Goal: Task Accomplishment & Management: Use online tool/utility

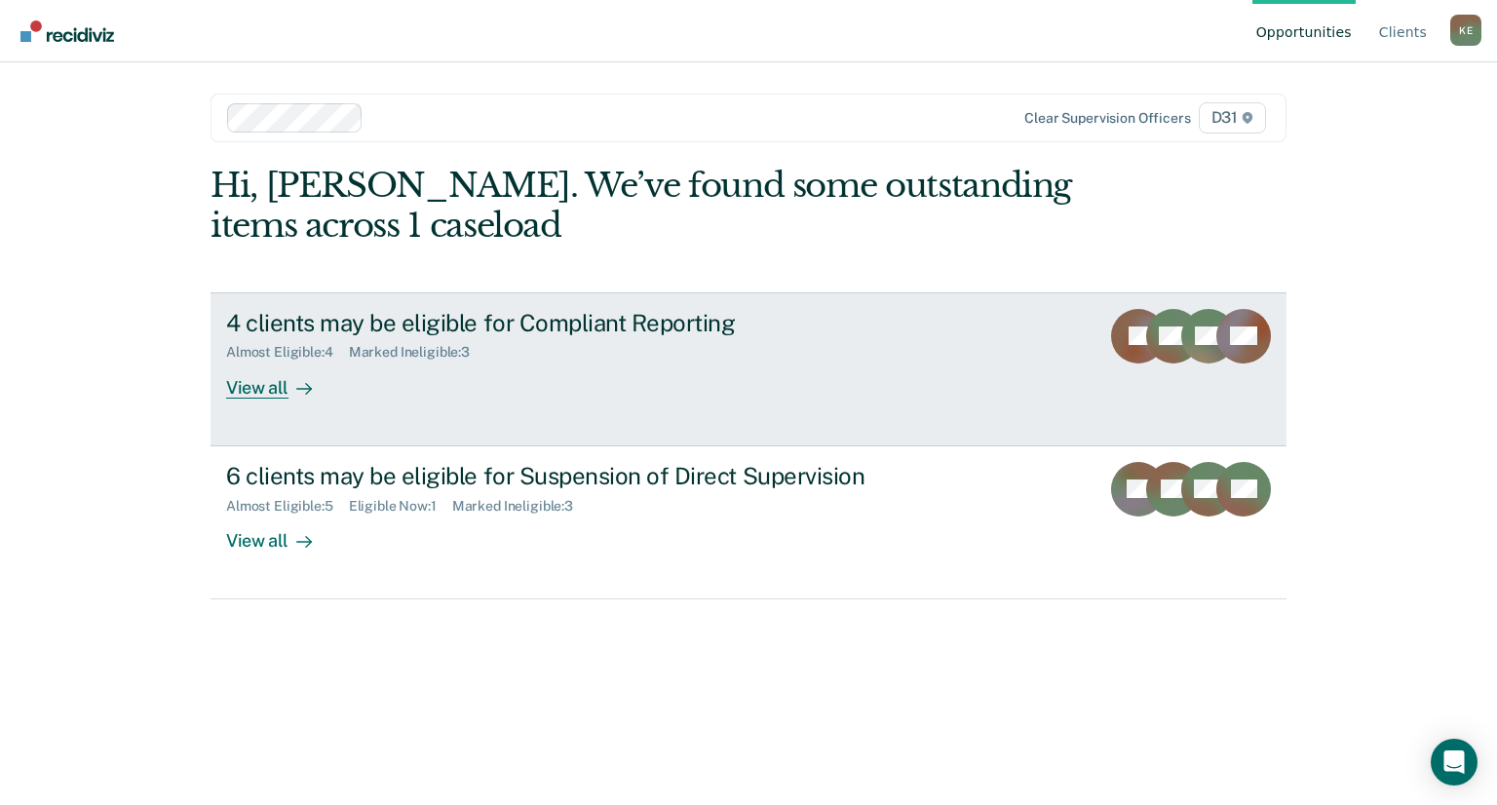
click at [241, 384] on div "View all" at bounding box center [280, 380] width 109 height 38
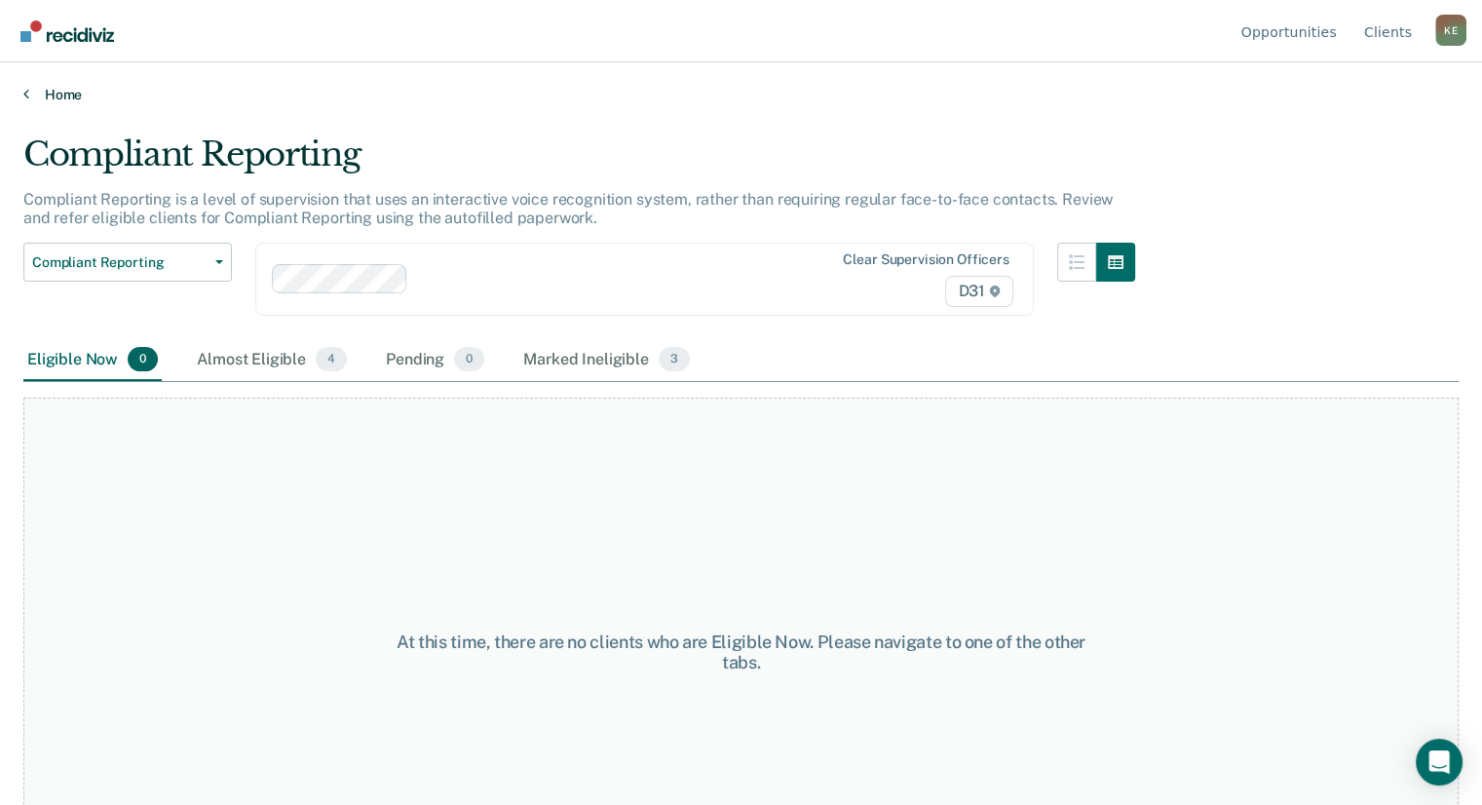
click at [55, 92] on link "Home" at bounding box center [740, 95] width 1435 height 18
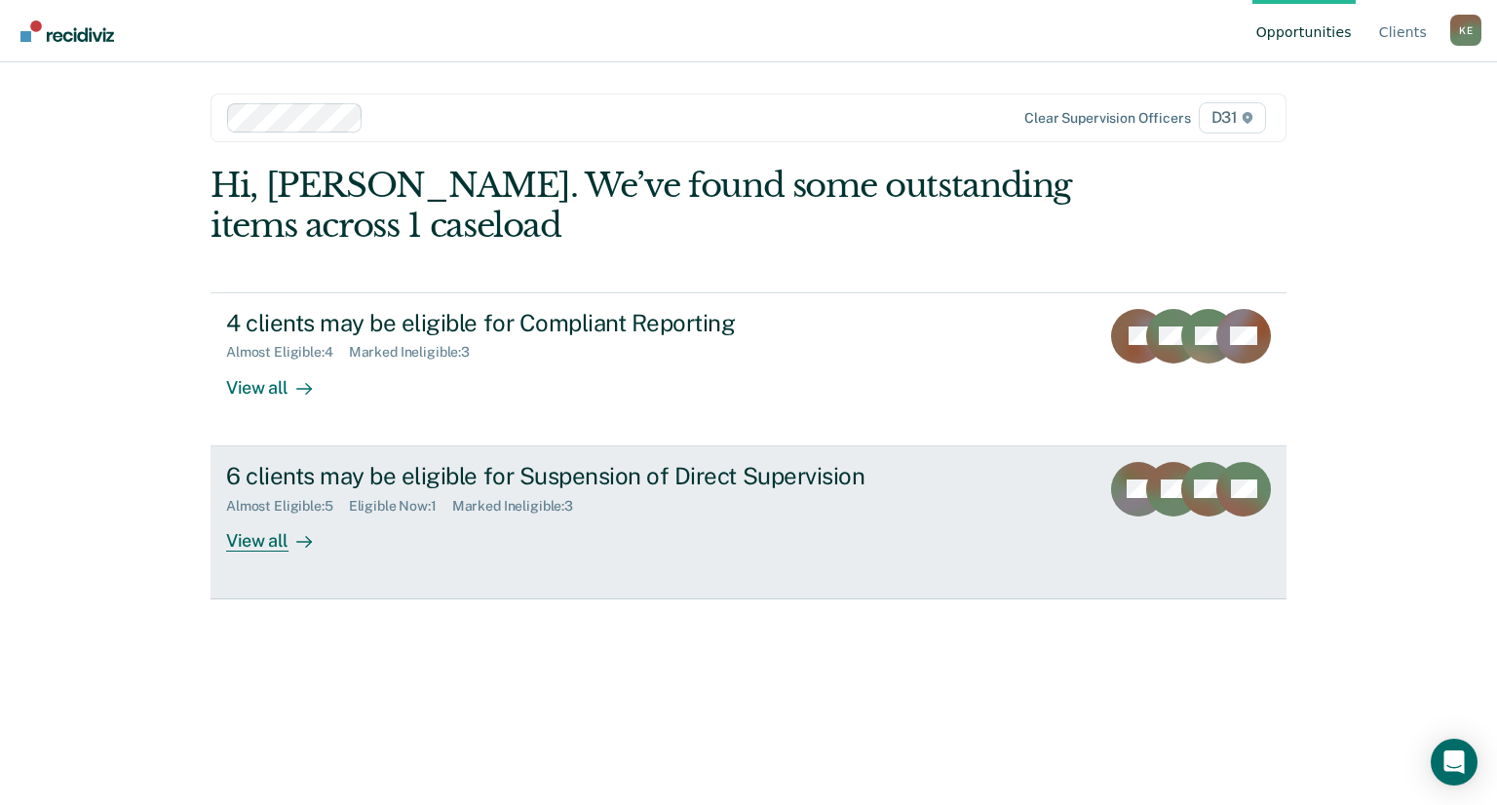
click at [281, 539] on div "View all" at bounding box center [280, 532] width 109 height 38
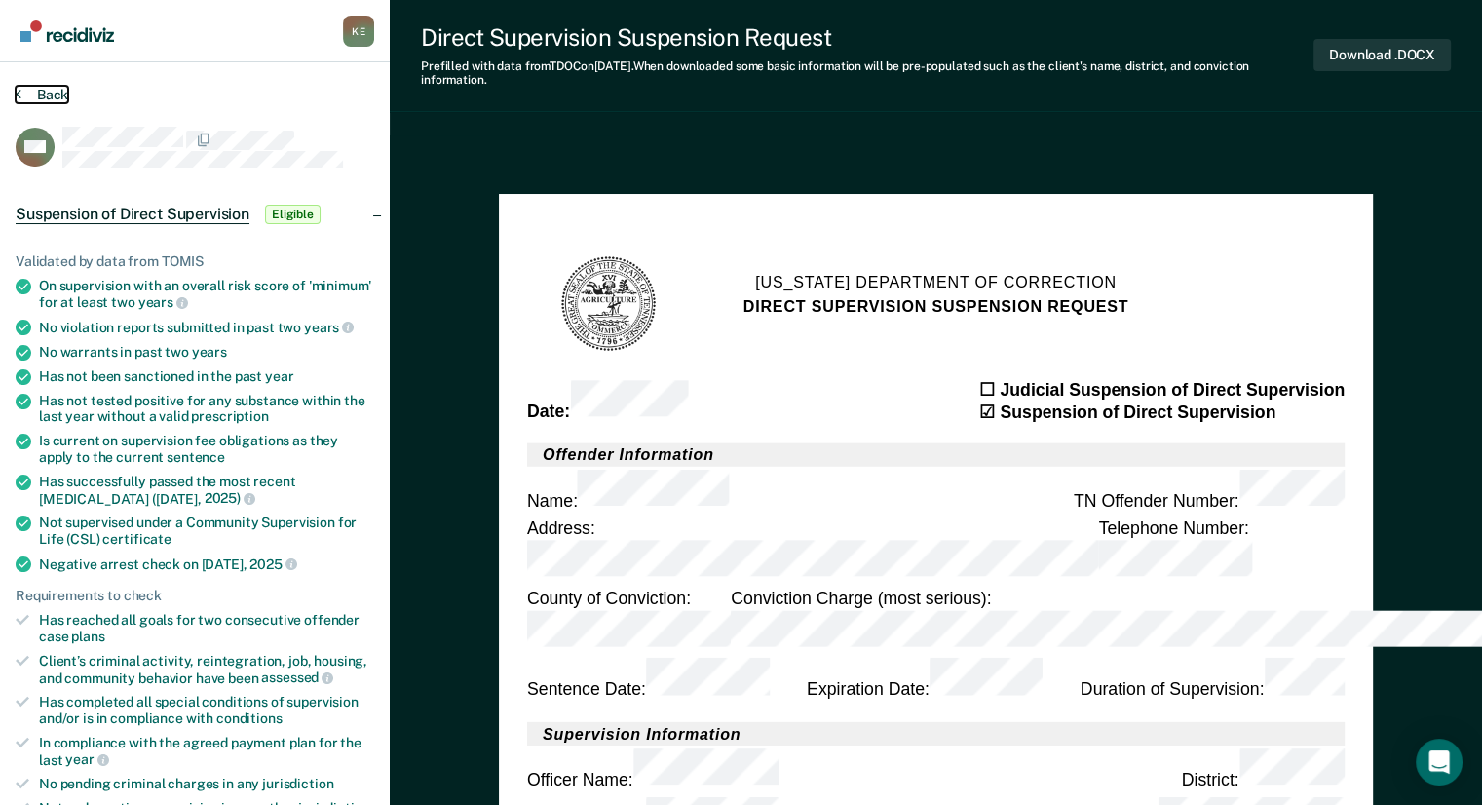
click at [21, 94] on button "Back" at bounding box center [42, 95] width 53 height 18
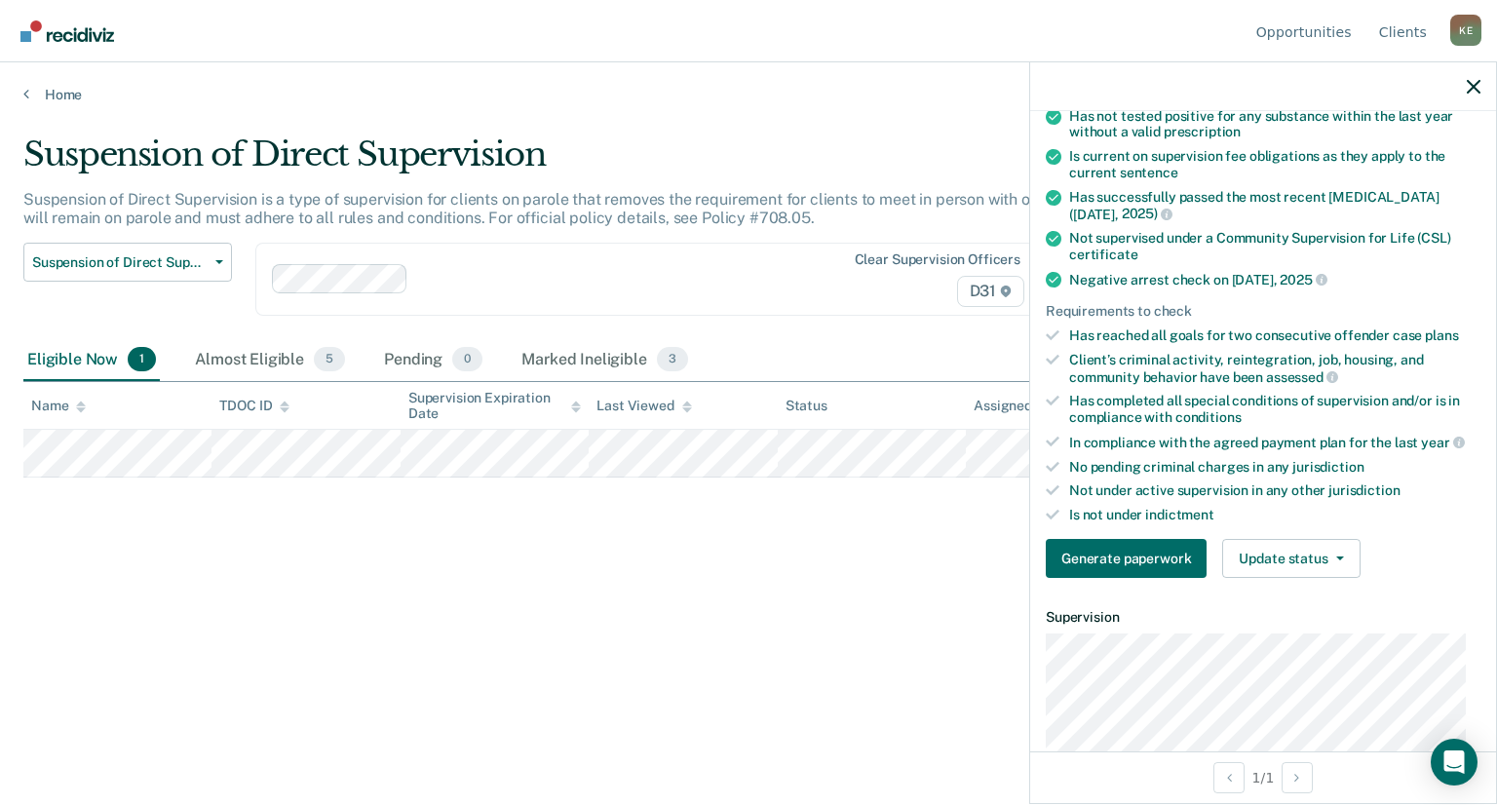
scroll to position [487, 0]
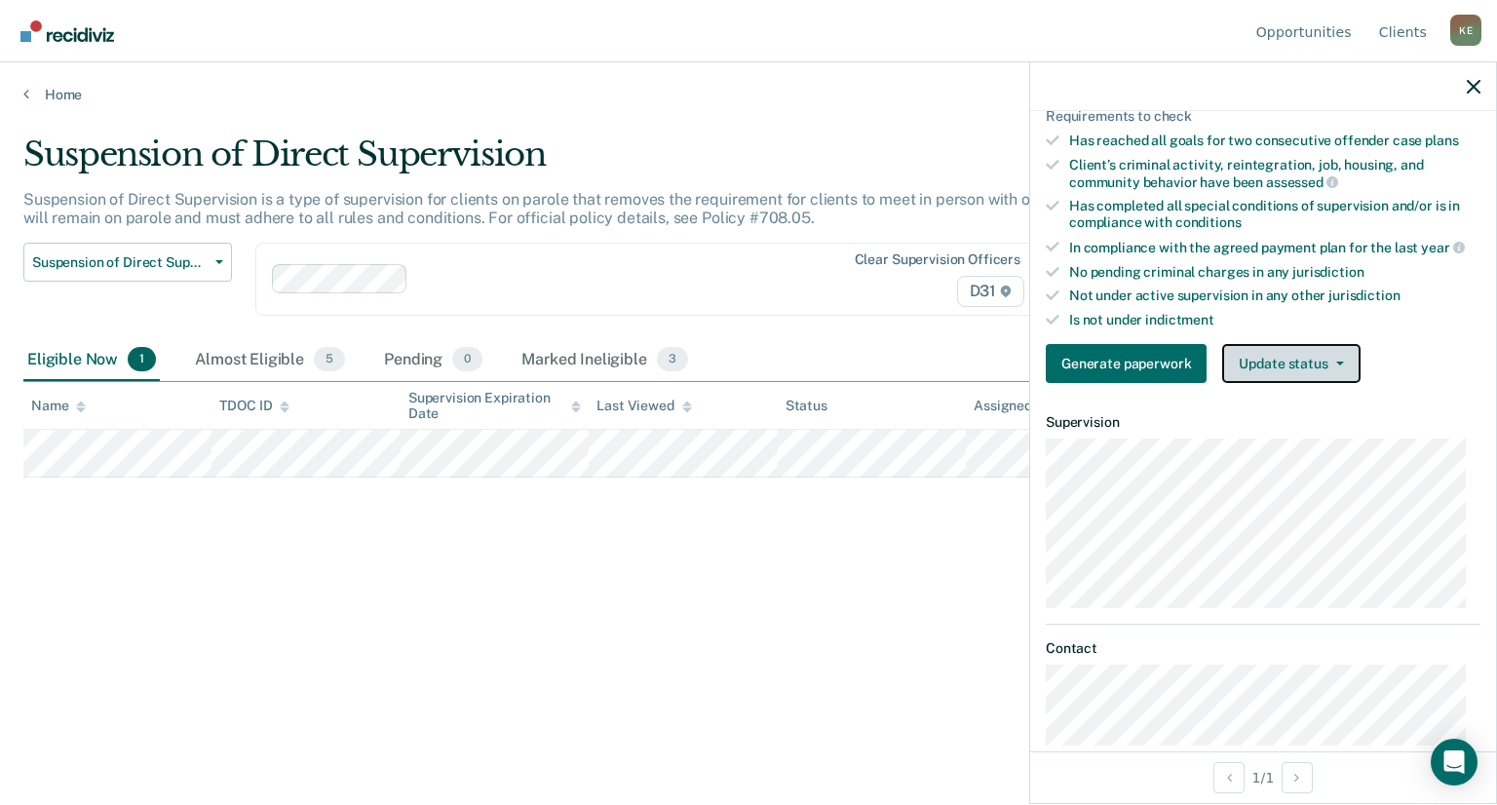
click at [1328, 361] on span "button" at bounding box center [1336, 363] width 16 height 4
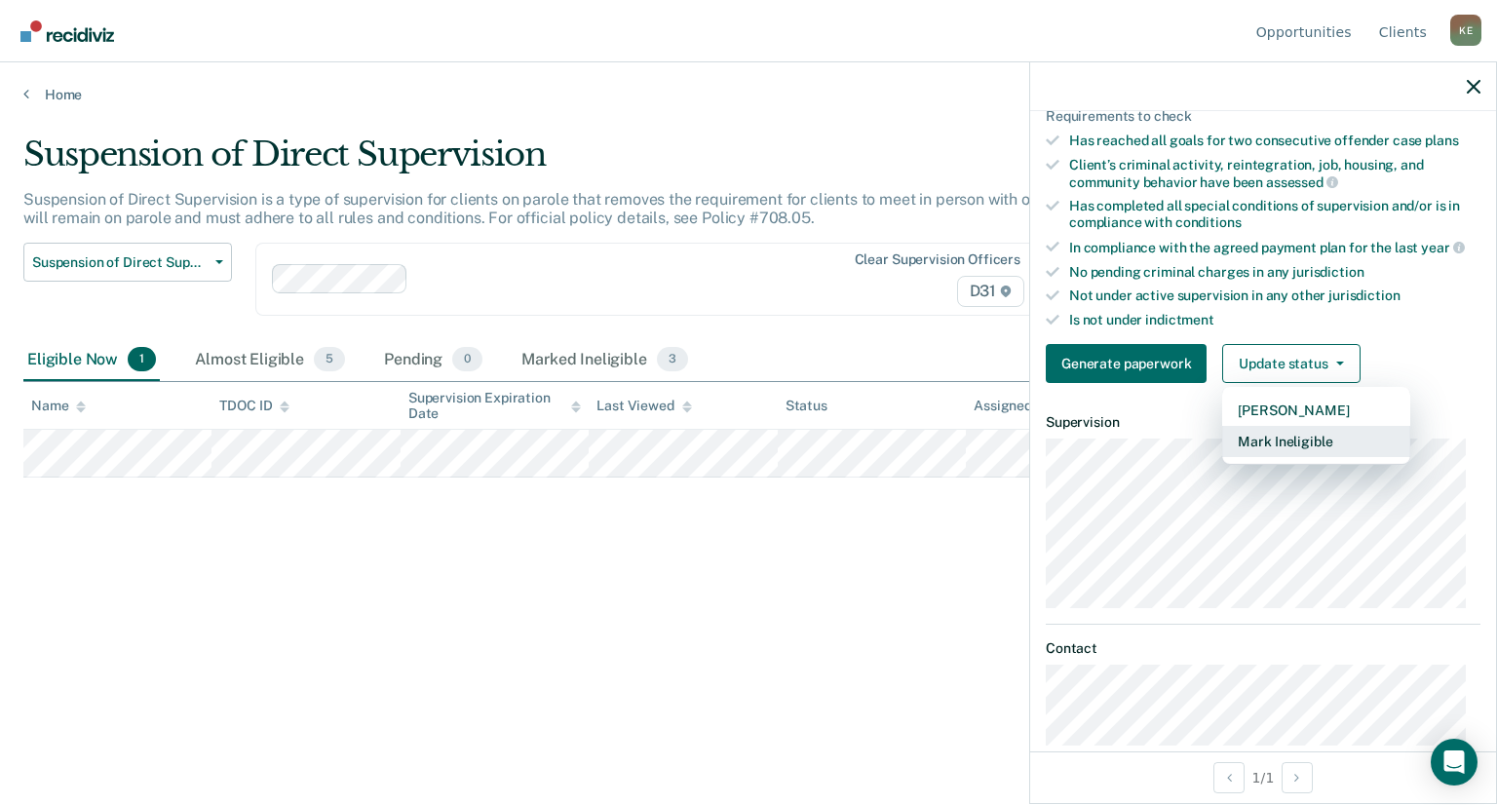
click at [1311, 431] on button "Mark Ineligible" at bounding box center [1316, 441] width 188 height 31
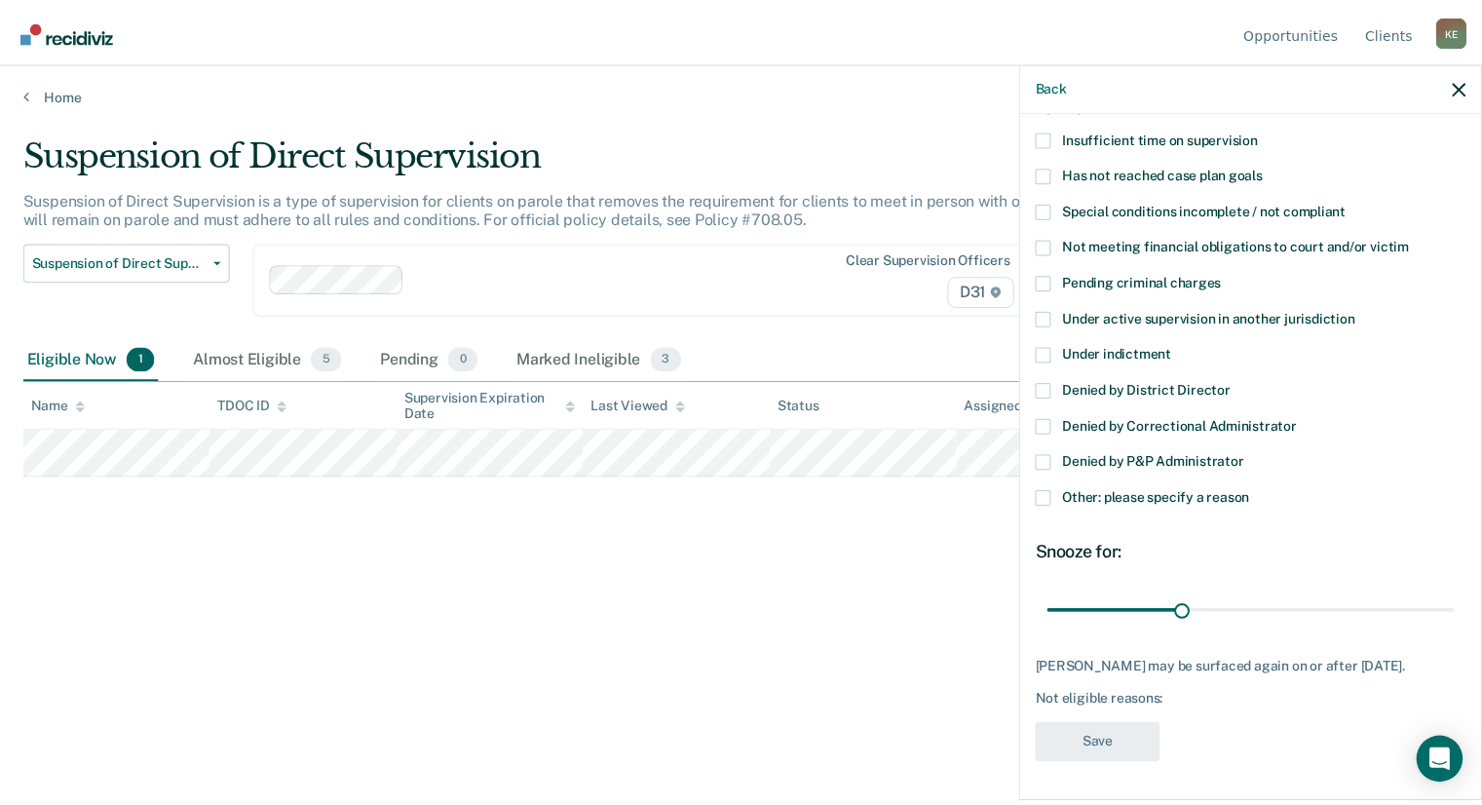
scroll to position [143, 0]
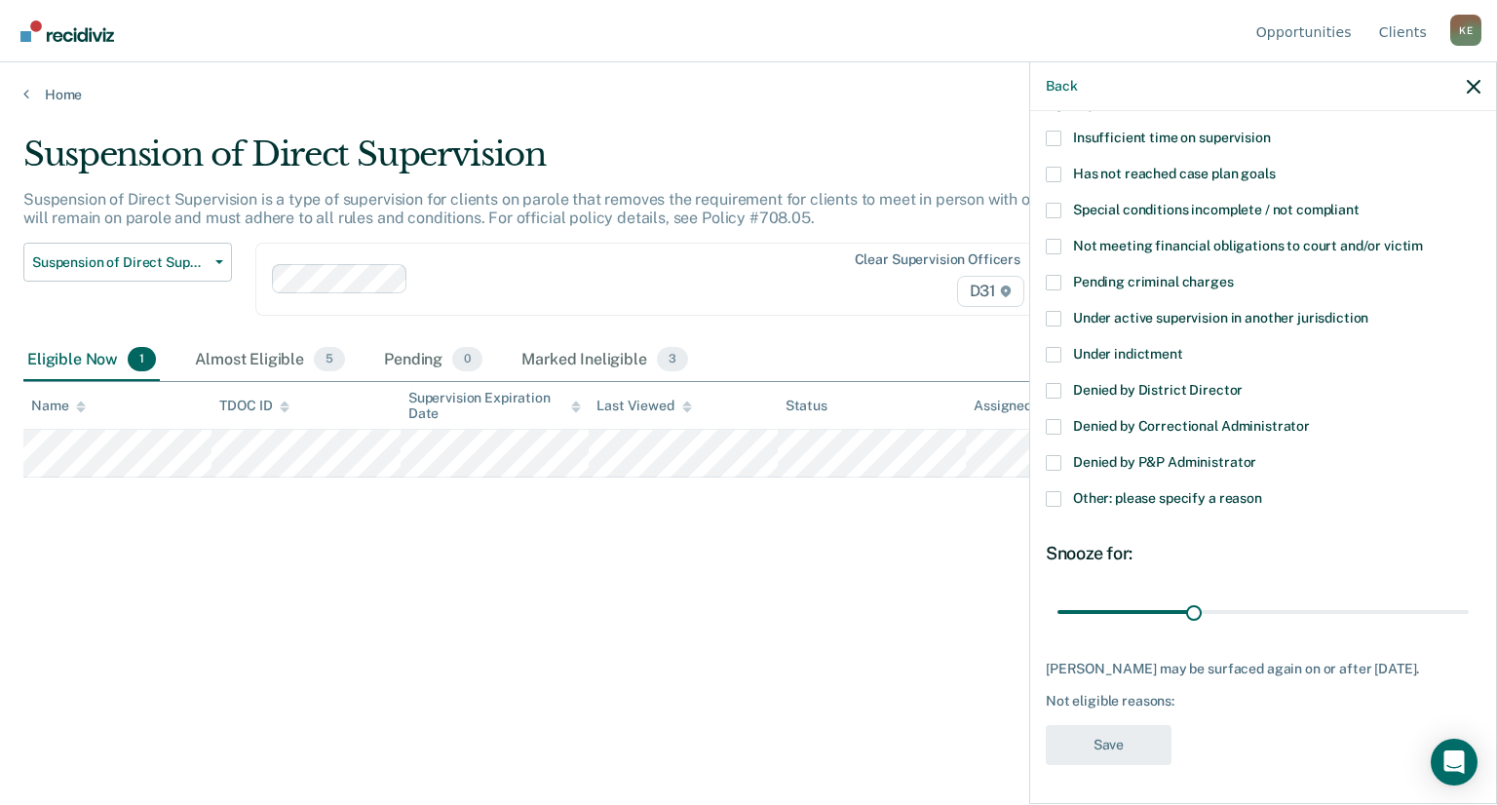
click at [1060, 239] on label "Not meeting financial obligations to court and/or victim" at bounding box center [1262, 249] width 435 height 20
click at [1423, 239] on input "Not meeting financial obligations to court and/or victim" at bounding box center [1423, 239] width 0 height 0
click at [1134, 739] on button "Save" at bounding box center [1108, 745] width 126 height 40
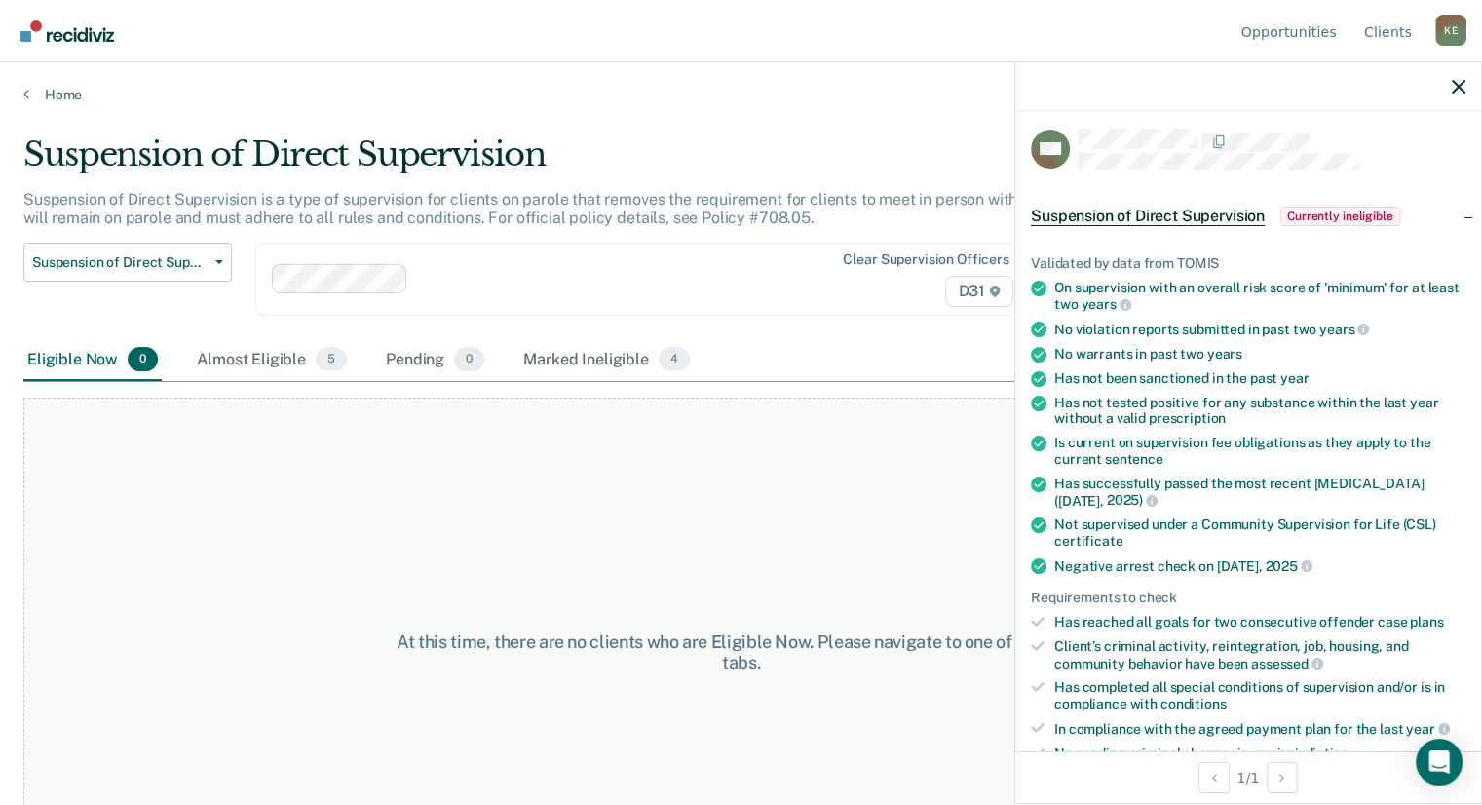
scroll to position [0, 0]
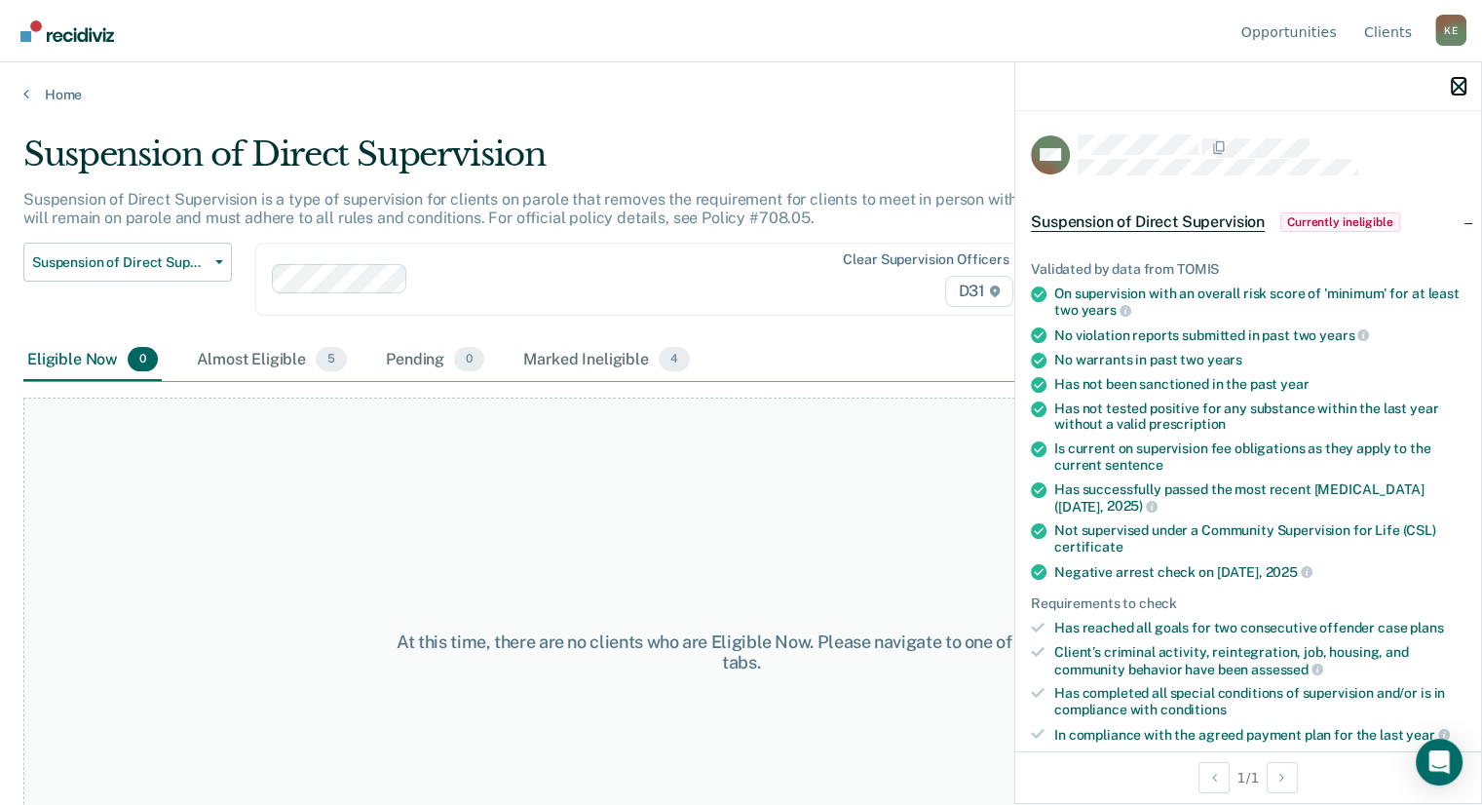
click at [1453, 87] on icon "button" at bounding box center [1459, 87] width 14 height 14
